Goal: Transaction & Acquisition: Purchase product/service

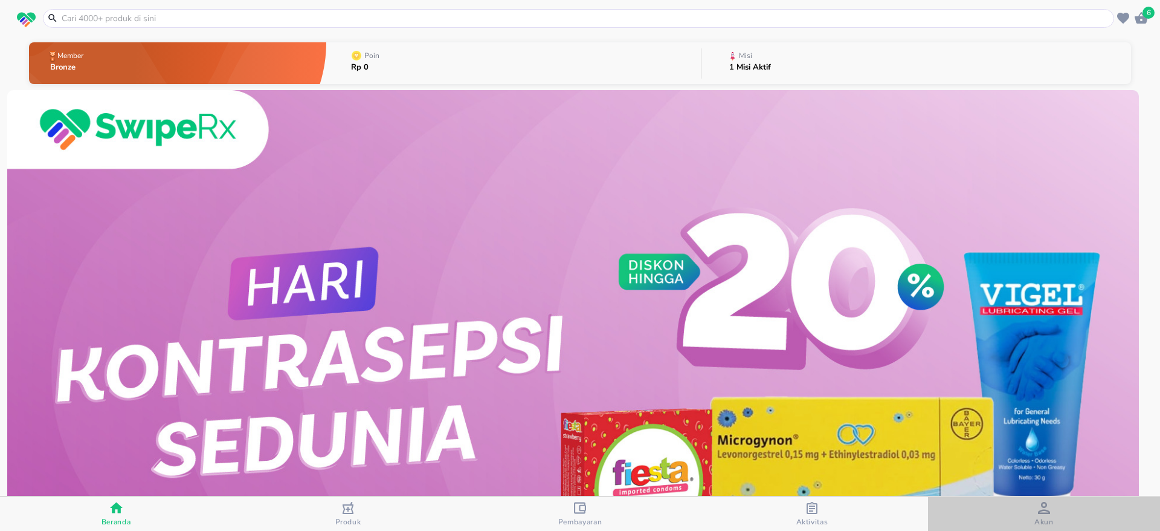
click at [1043, 515] on div "button" at bounding box center [1044, 509] width 12 height 15
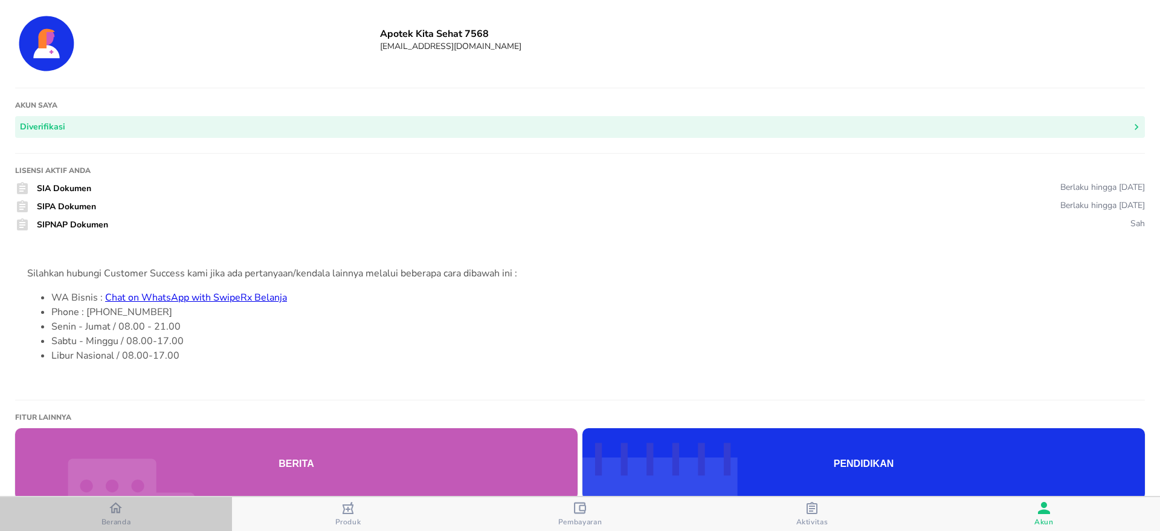
click at [129, 519] on span "Beranda" at bounding box center [117, 522] width 30 height 10
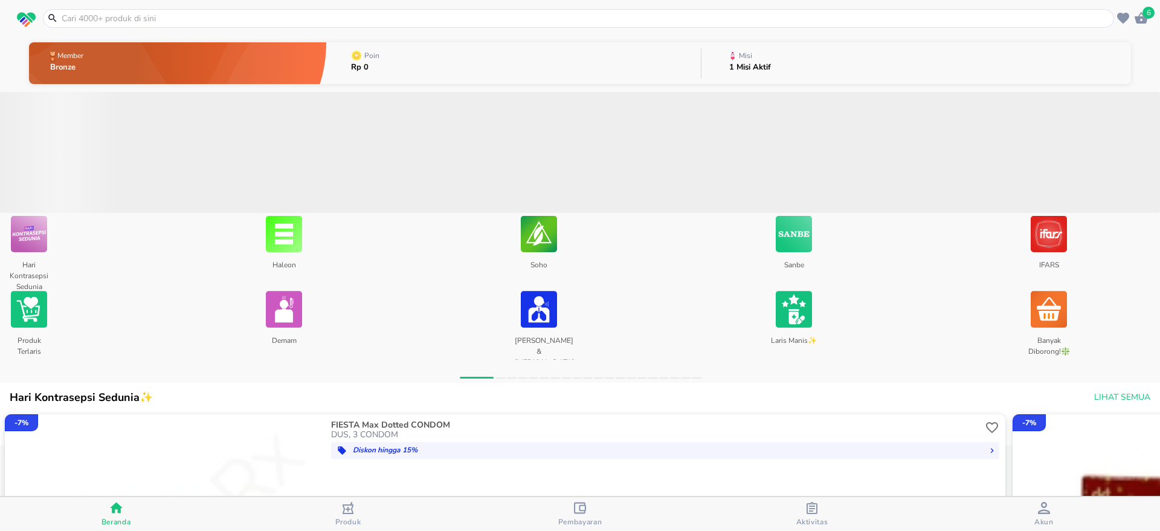
click at [1141, 17] on icon "button" at bounding box center [1141, 17] width 13 height 11
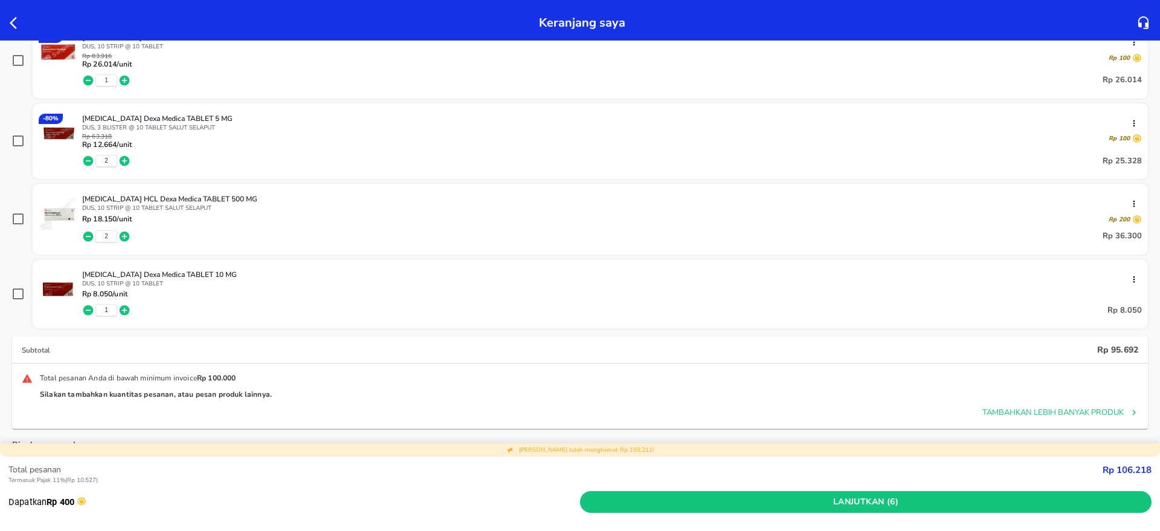
scroll to position [216, 0]
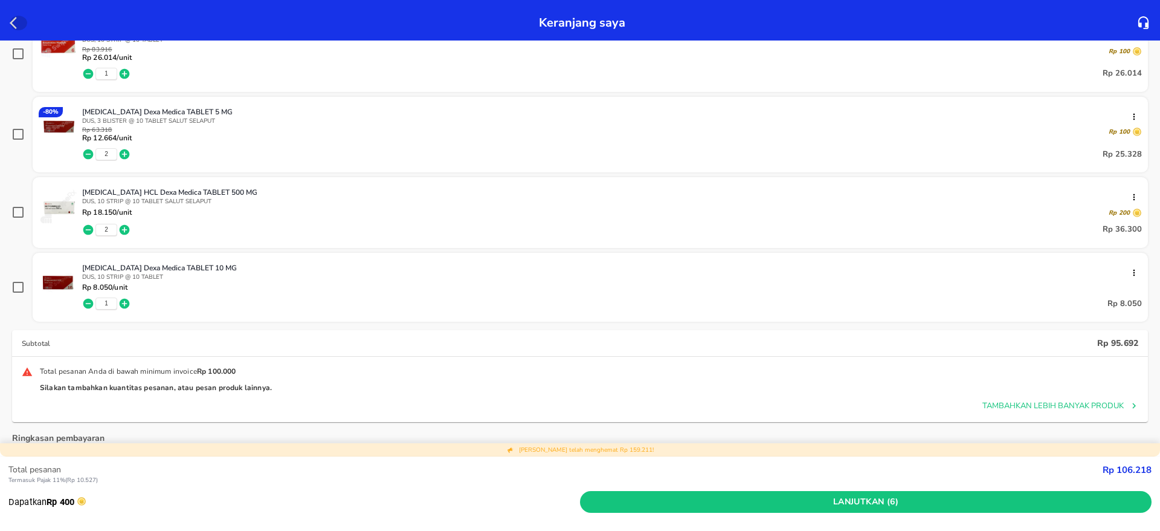
click at [14, 25] on icon "button" at bounding box center [13, 23] width 7 height 12
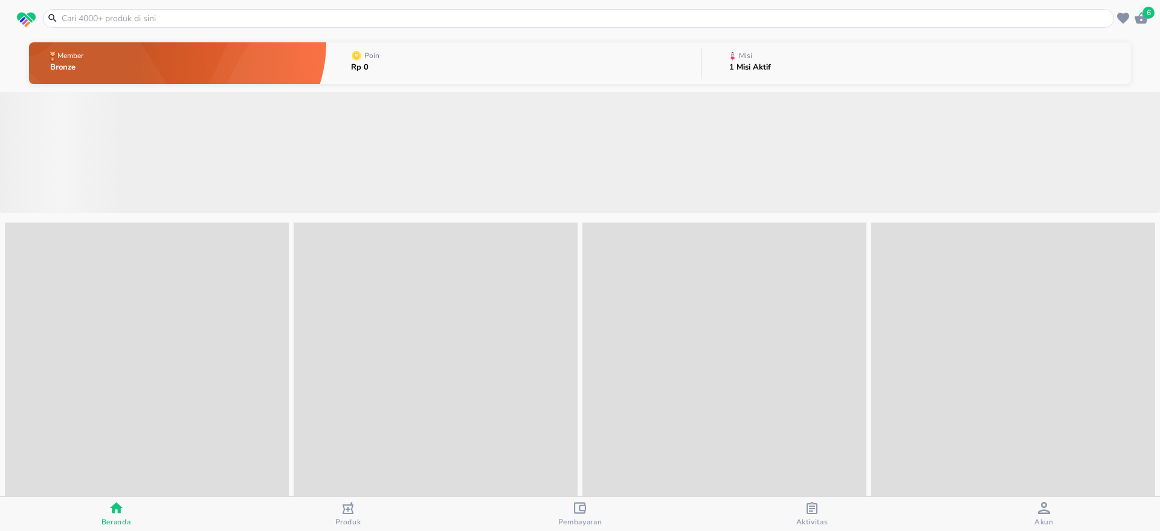
click at [87, 14] on input "text" at bounding box center [585, 18] width 1051 height 13
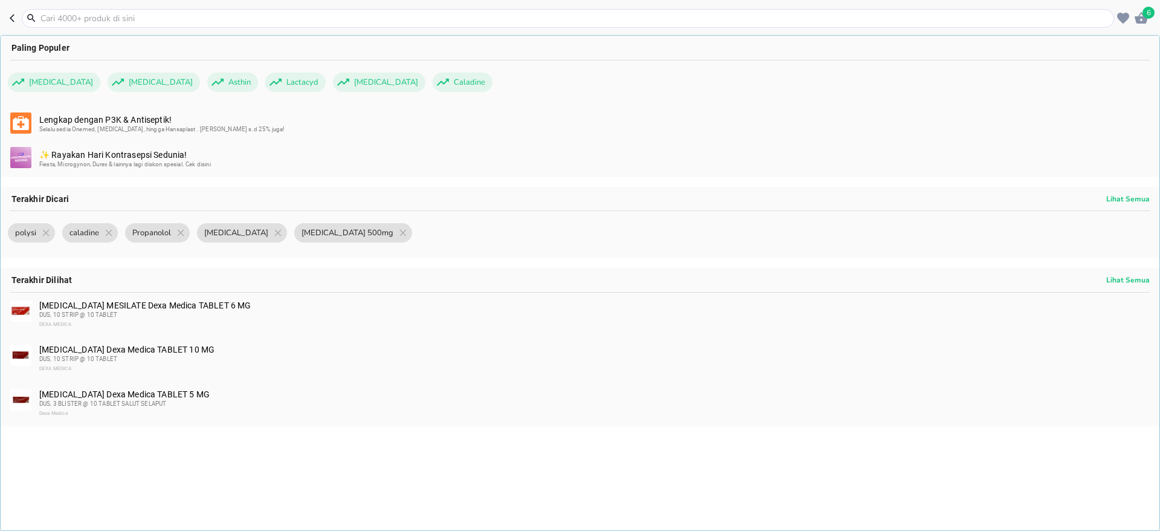
paste input "Norit"
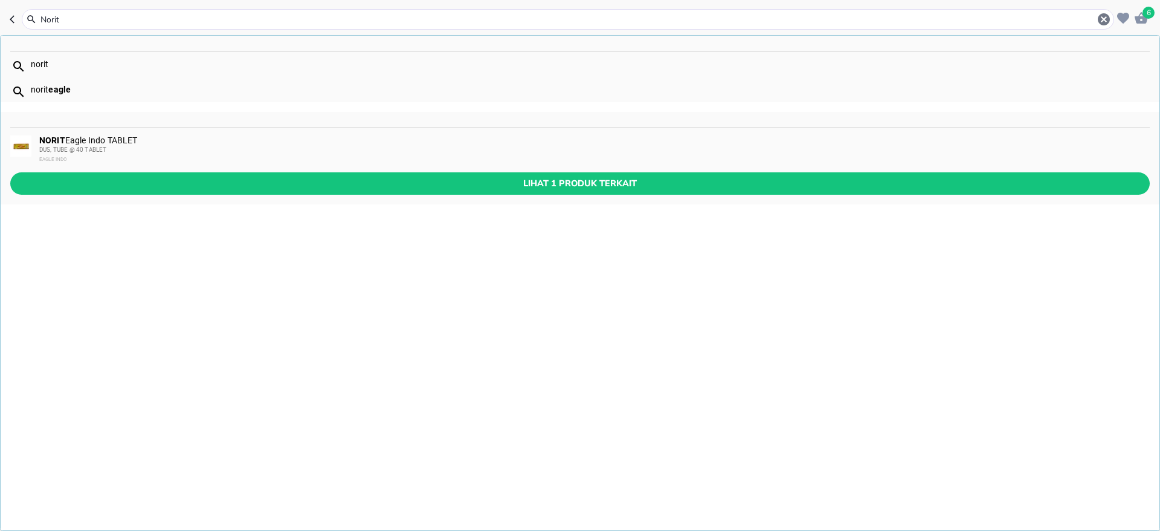
type input "Norit"
click at [117, 137] on div "NORIT Eagle Indo TABLET DUS, TUBE @ 40 TABLET EAGLE INDO" at bounding box center [593, 149] width 1109 height 29
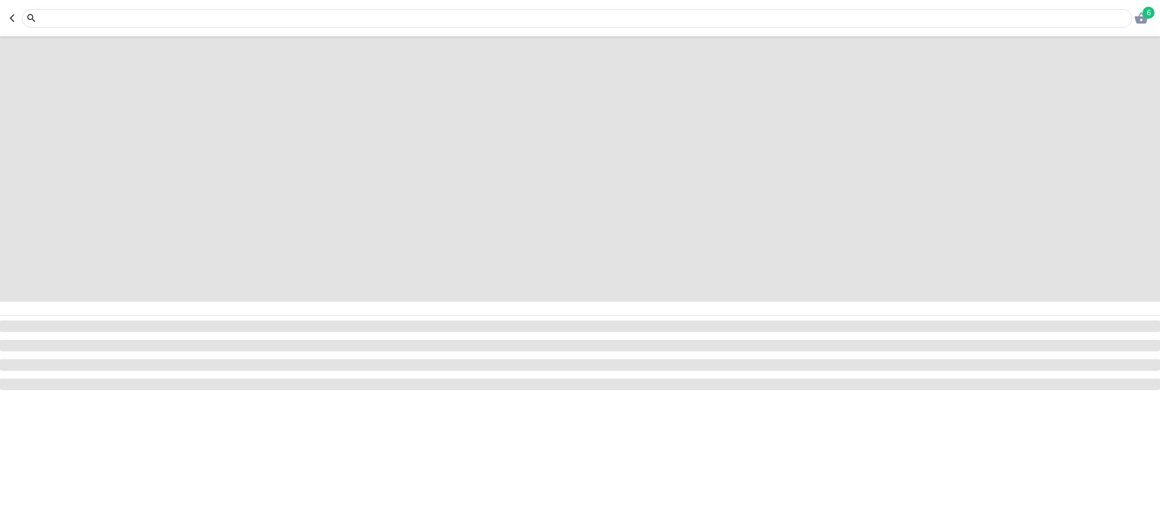
click at [306, 164] on span at bounding box center [580, 168] width 1160 height 265
click at [10, 18] on icon "button" at bounding box center [15, 18] width 10 height 10
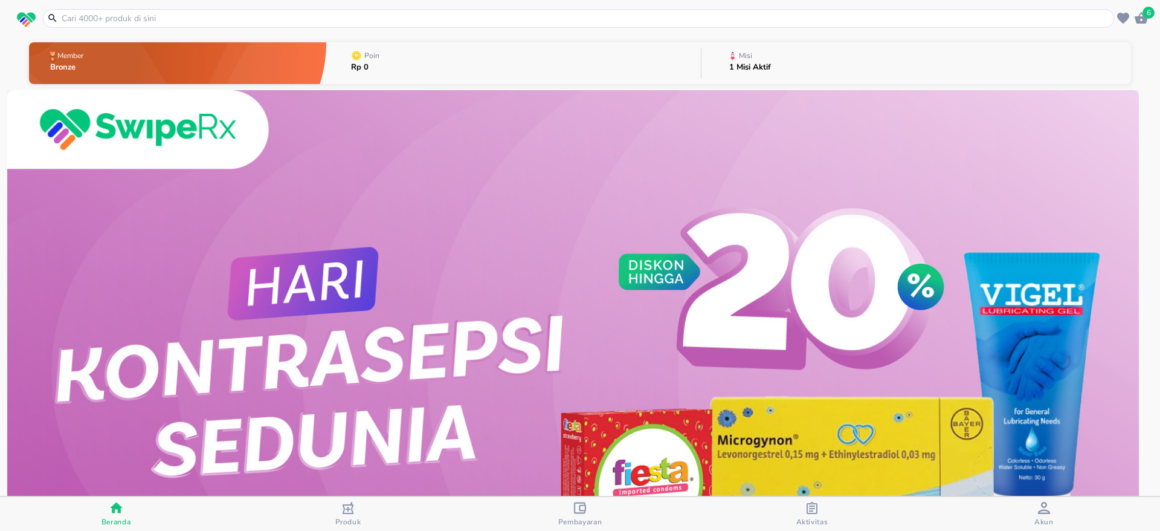
click at [73, 16] on input "text" at bounding box center [585, 18] width 1051 height 13
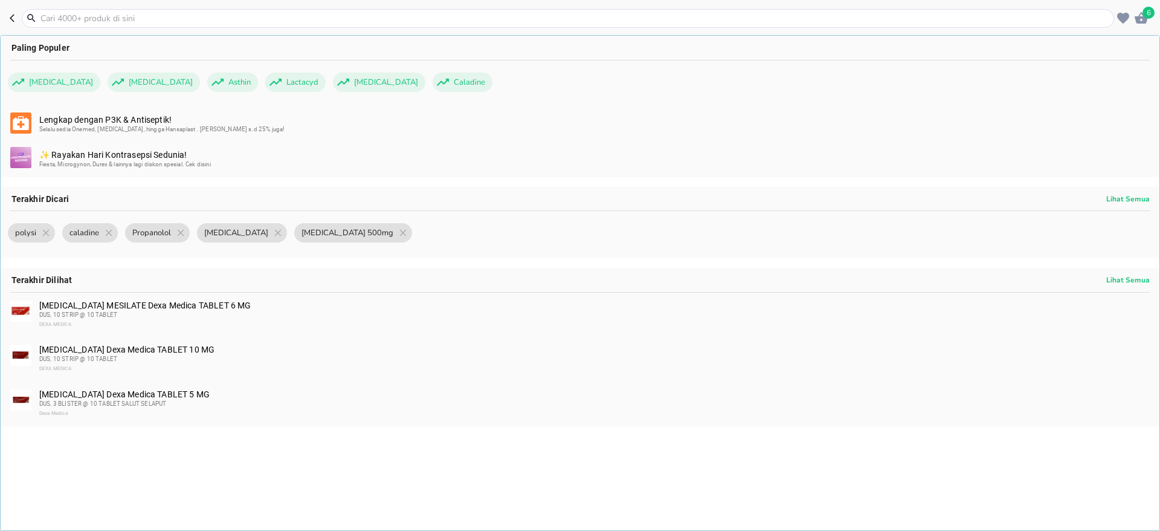
paste input "Norit"
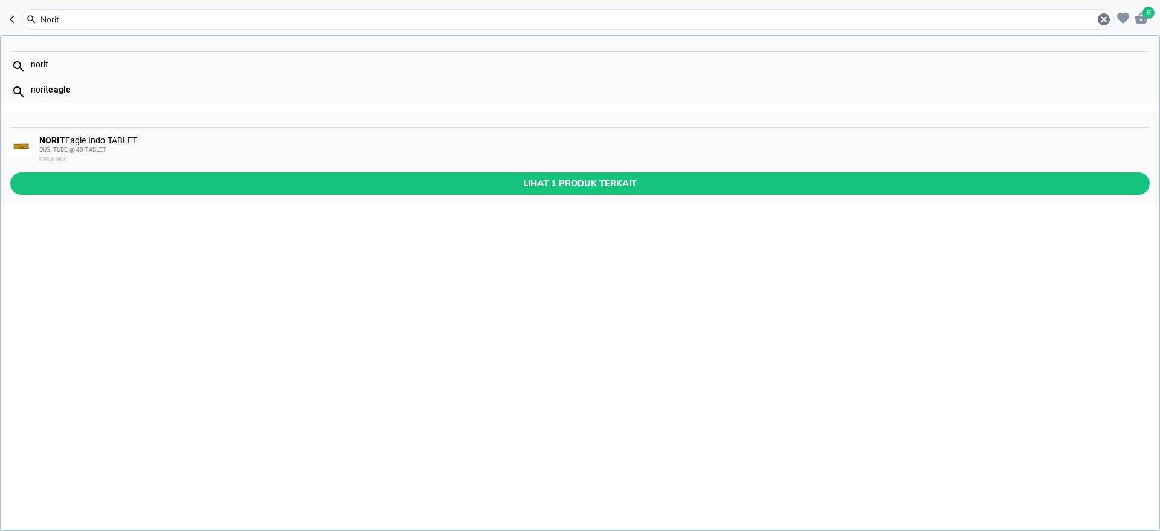
type input "Norit"
click at [115, 143] on div "NORIT Eagle Indo TABLET DUS, TUBE @ 40 TABLET EAGLE INDO" at bounding box center [593, 149] width 1109 height 29
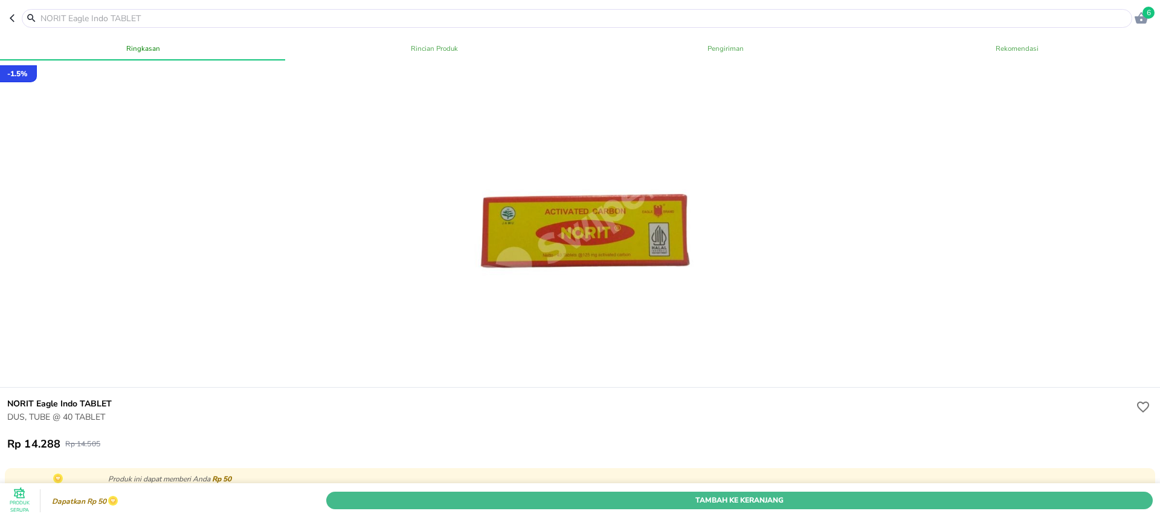
click at [604, 494] on span "Tambah Ke Keranjang" at bounding box center [739, 500] width 808 height 13
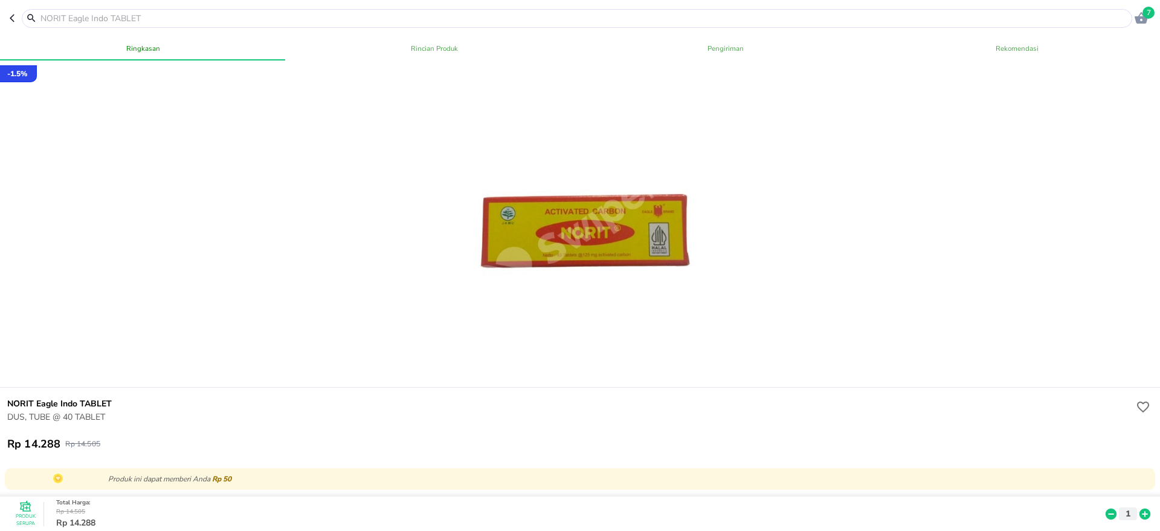
click at [178, 14] on input "text" at bounding box center [584, 18] width 1090 height 13
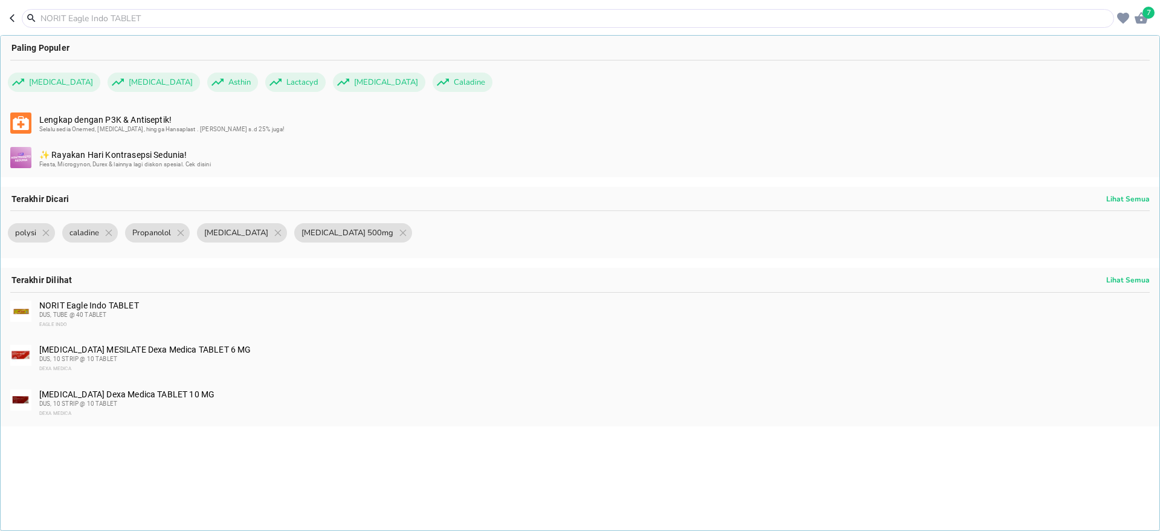
paste input "Propylthioracil"
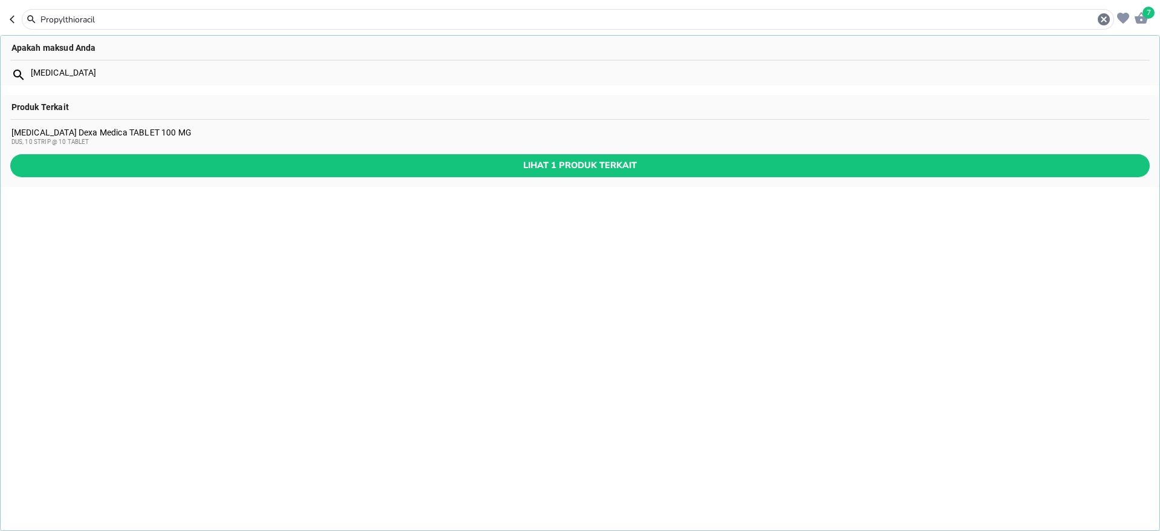
type input "Propylthioracil"
click at [256, 129] on div "[MEDICAL_DATA] Dexa Medica TABLET 100 MG DUS, 10 STRIP @ 10 TABLET" at bounding box center [580, 136] width 1138 height 19
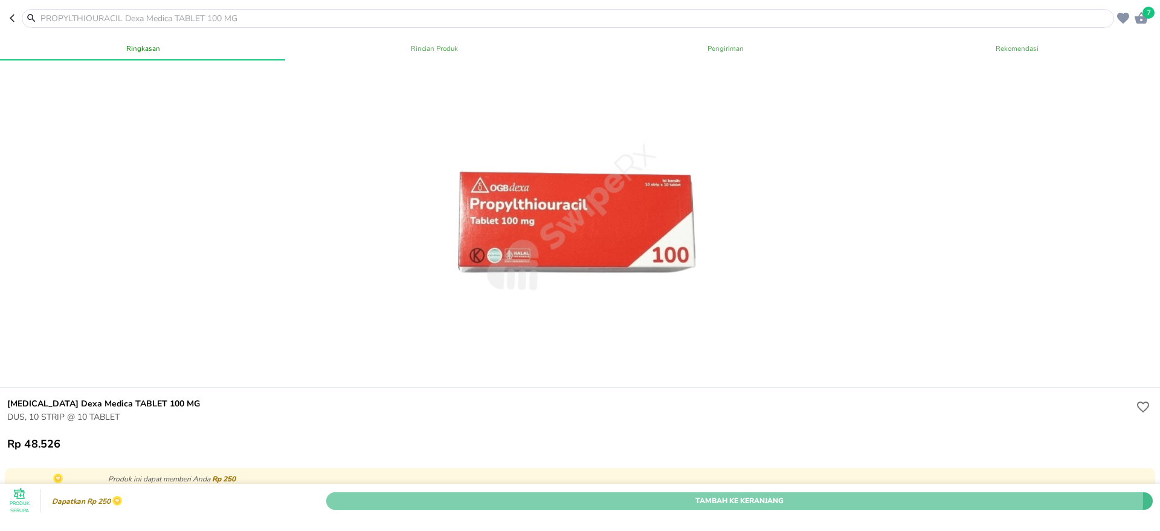
click at [674, 494] on span "Tambah Ke Keranjang" at bounding box center [739, 500] width 808 height 13
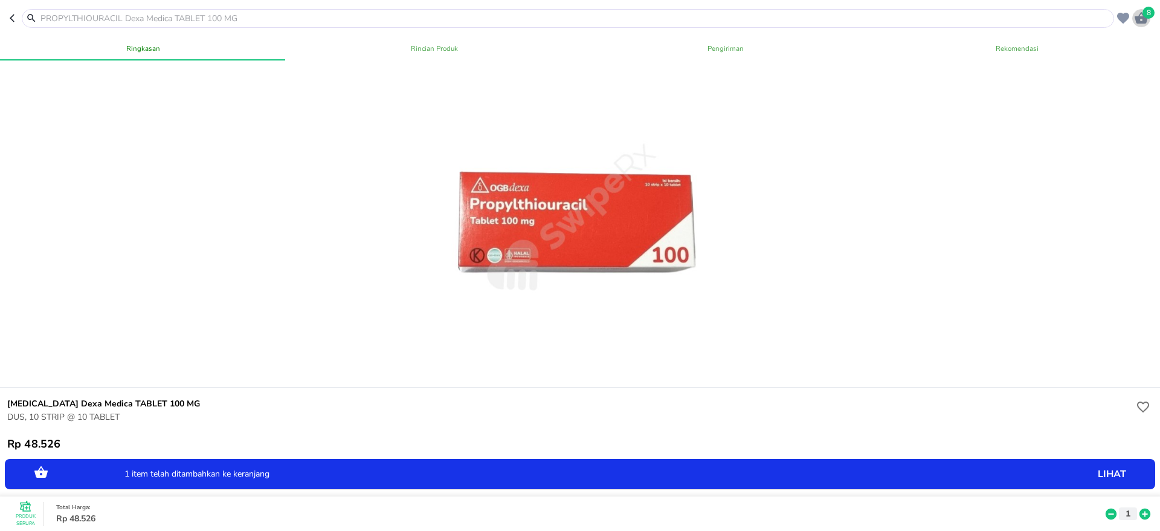
click at [1142, 16] on icon "button" at bounding box center [1141, 18] width 15 height 15
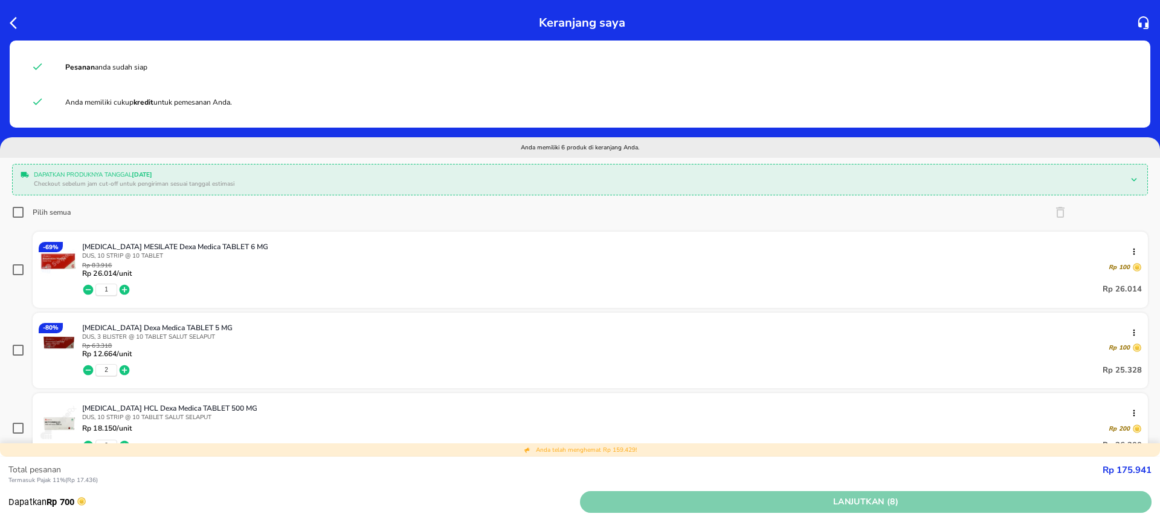
click at [828, 498] on span "Lanjutkan (8)" at bounding box center [866, 501] width 562 height 15
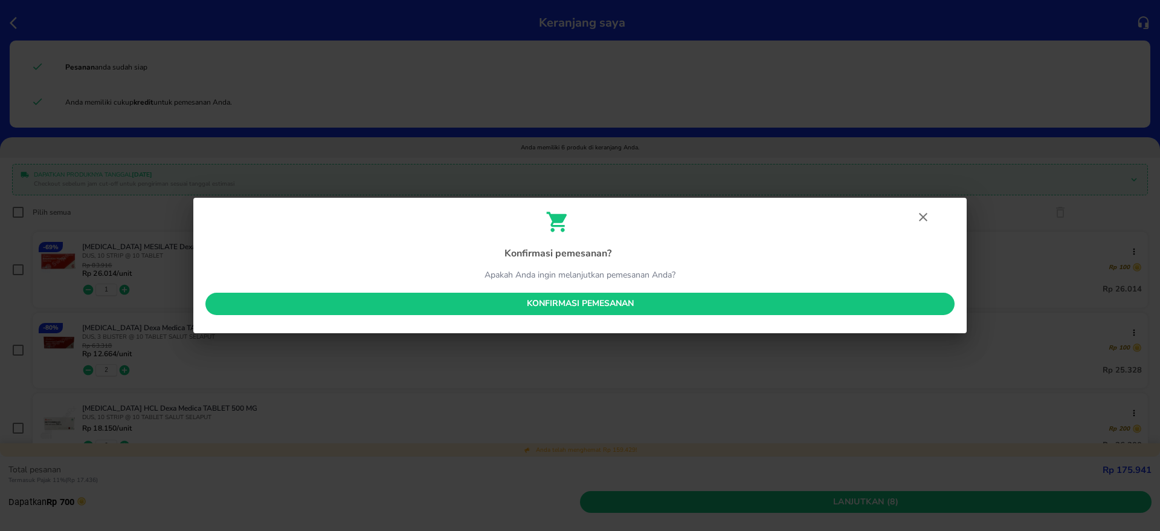
click at [726, 296] on span "Konfirmasi pemesanan" at bounding box center [580, 303] width 730 height 15
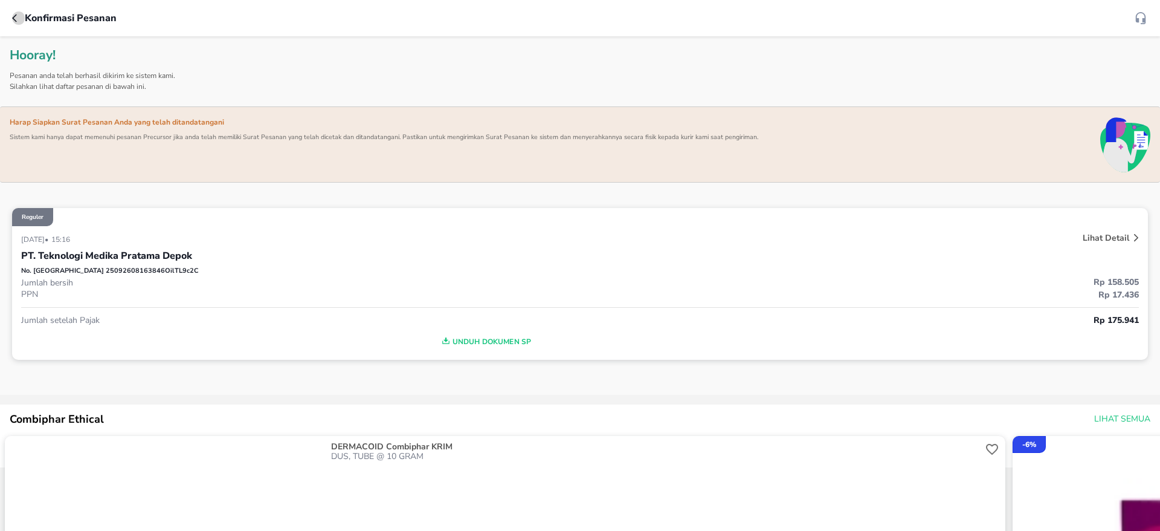
click at [19, 15] on icon "button" at bounding box center [17, 18] width 10 height 10
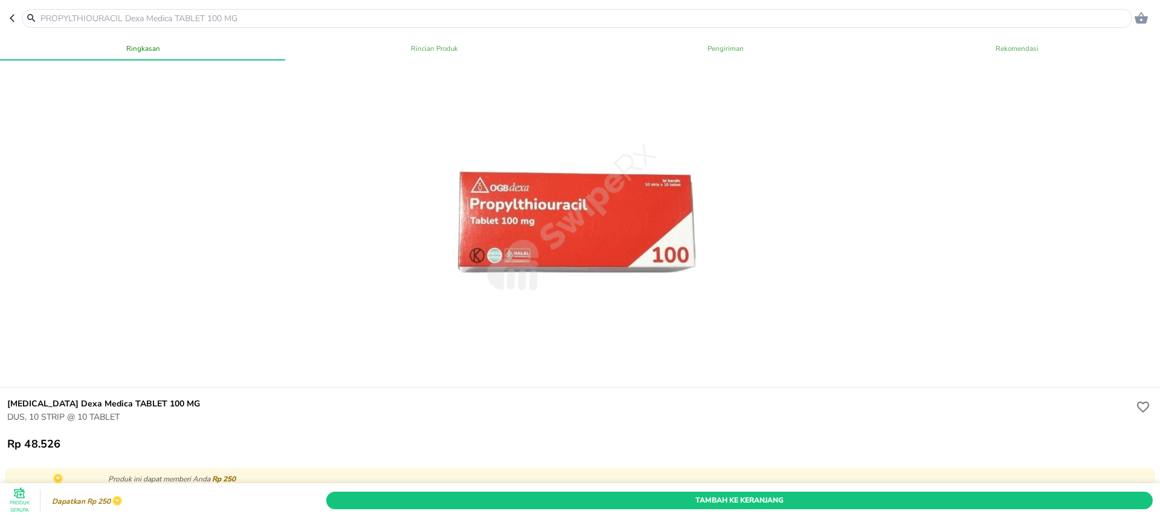
click at [9, 21] on header "0" at bounding box center [580, 18] width 1160 height 36
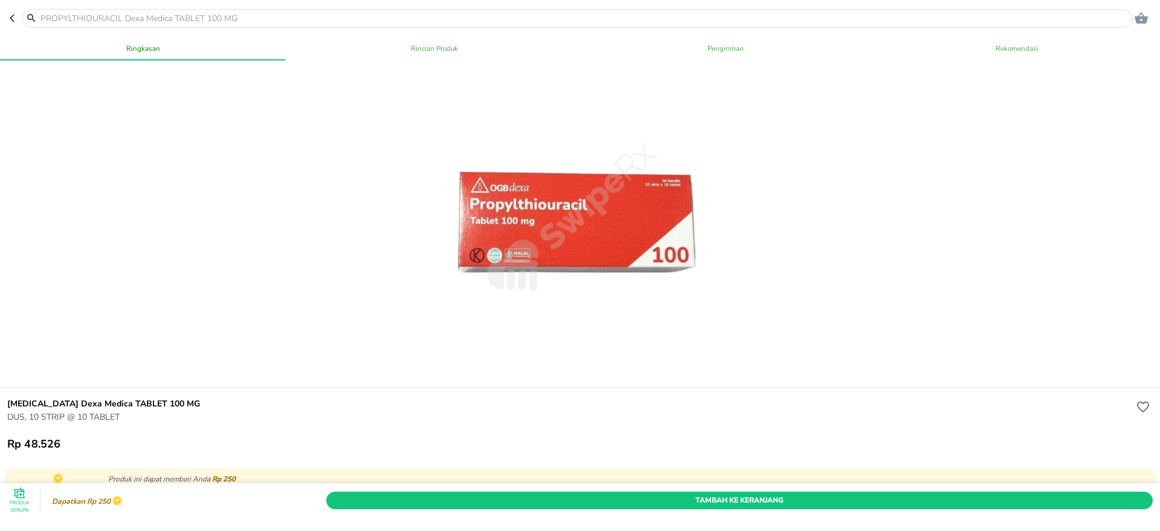
click at [9, 21] on header "0" at bounding box center [580, 18] width 1160 height 36
click at [15, 21] on icon "button" at bounding box center [15, 18] width 10 height 10
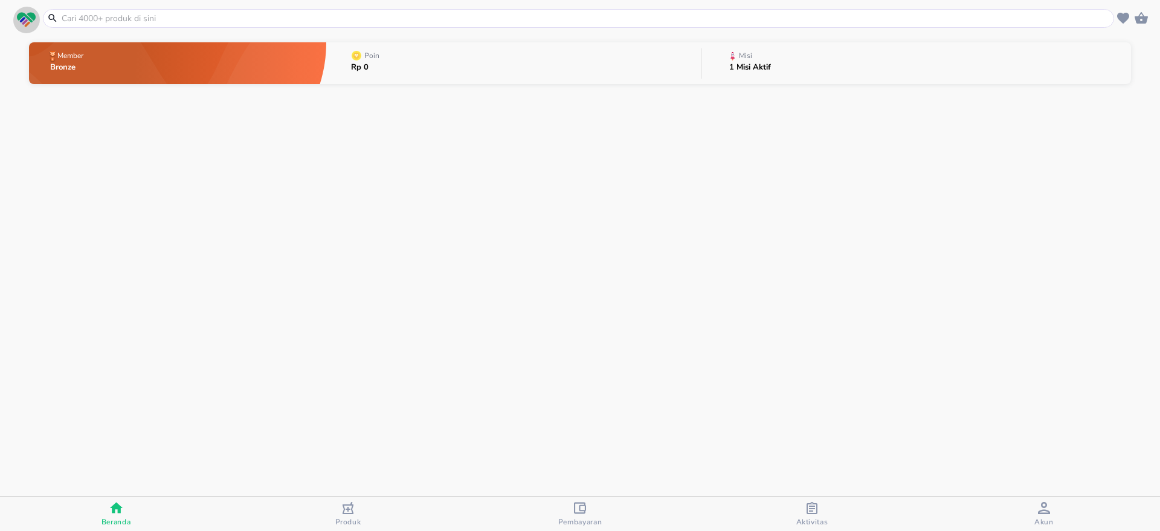
click at [15, 21] on span "button" at bounding box center [26, 20] width 27 height 16
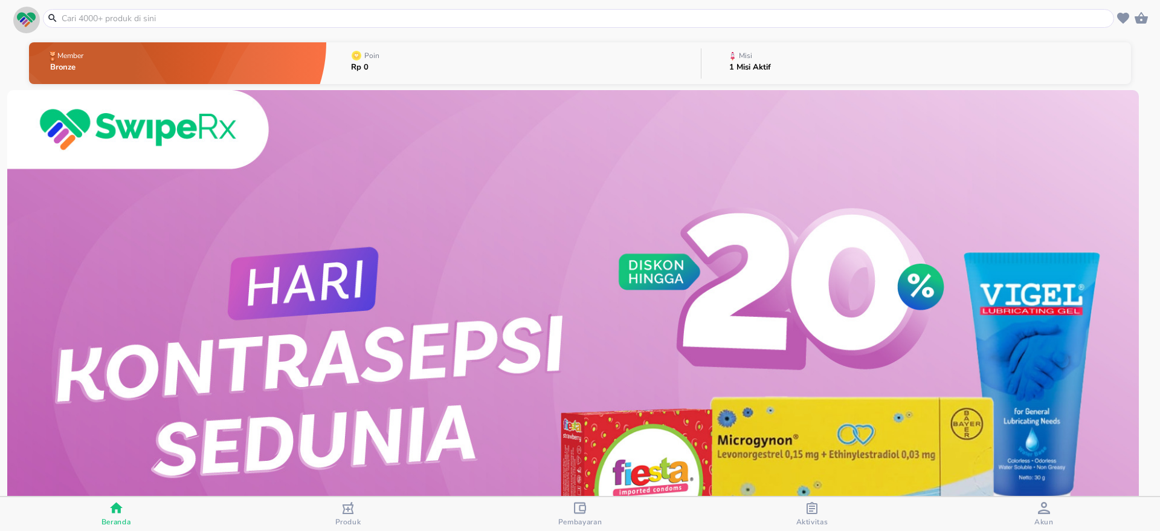
click at [23, 17] on img "button" at bounding box center [26, 20] width 19 height 16
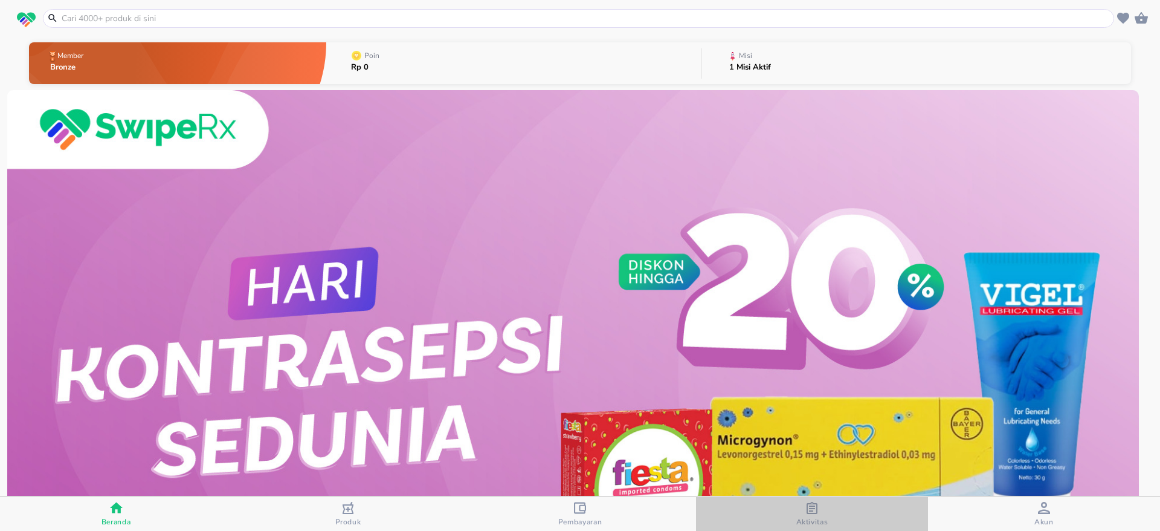
click at [819, 515] on div "Aktivitas" at bounding box center [812, 514] width 32 height 25
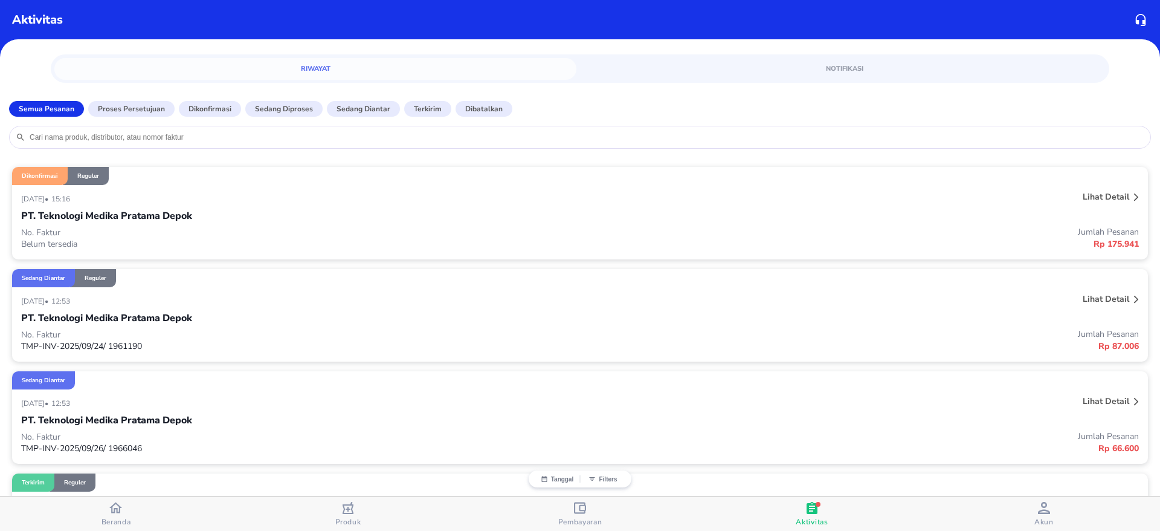
click at [1132, 201] on div at bounding box center [1137, 198] width 10 height 19
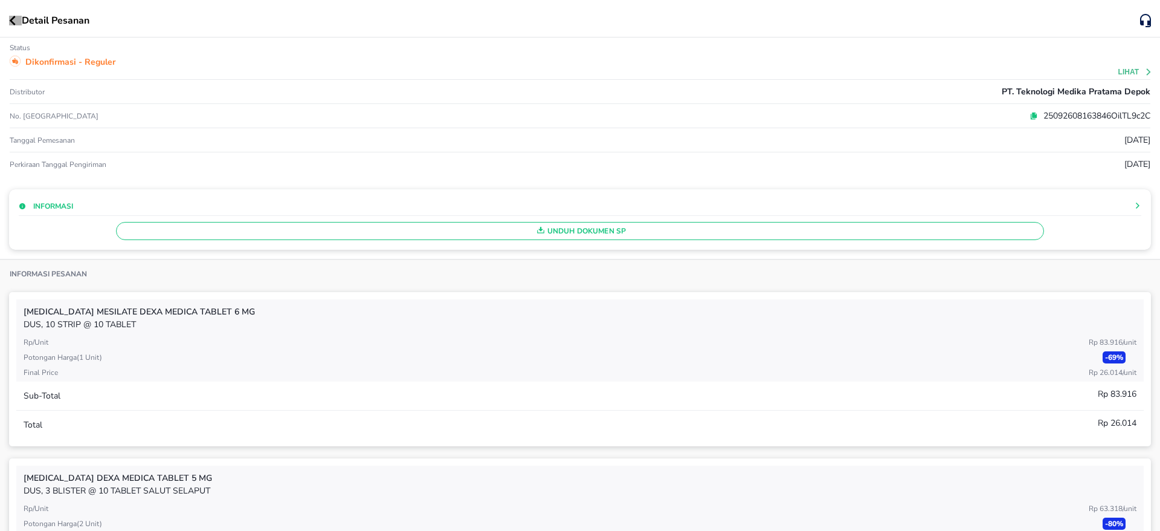
click at [16, 21] on button "button" at bounding box center [15, 21] width 13 height 10
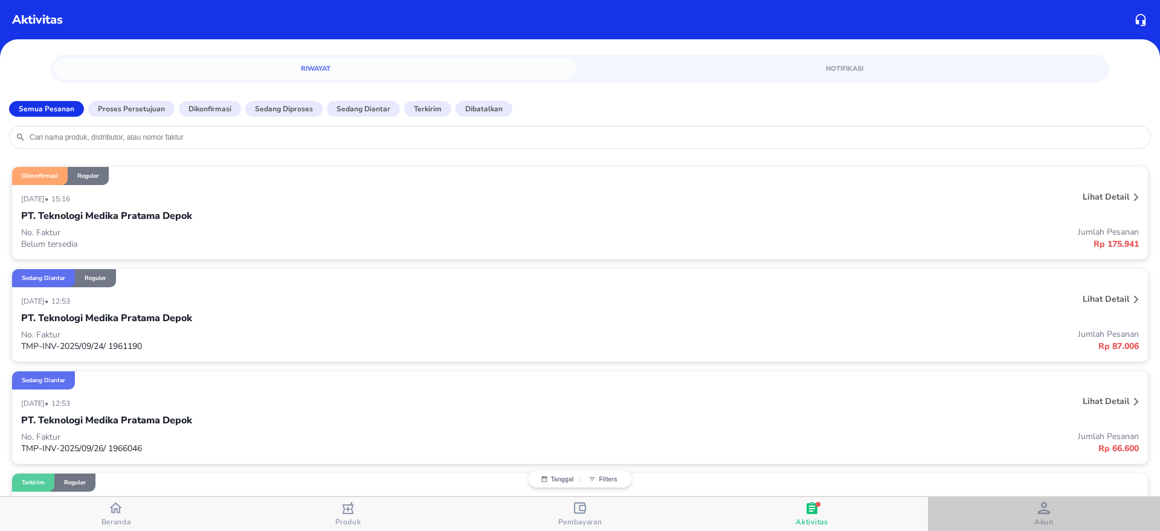
click at [1049, 515] on div "button" at bounding box center [1044, 509] width 12 height 15
